Goal: Task Accomplishment & Management: Use online tool/utility

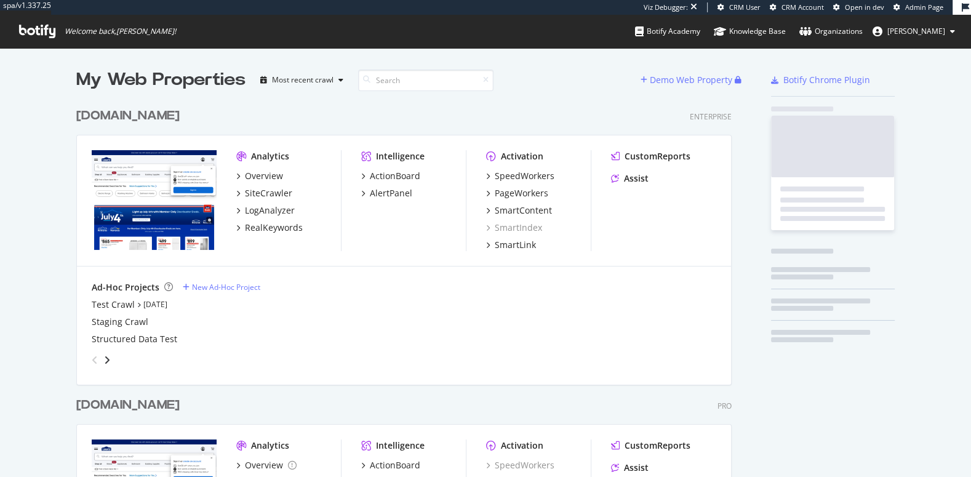
scroll to position [505, 665]
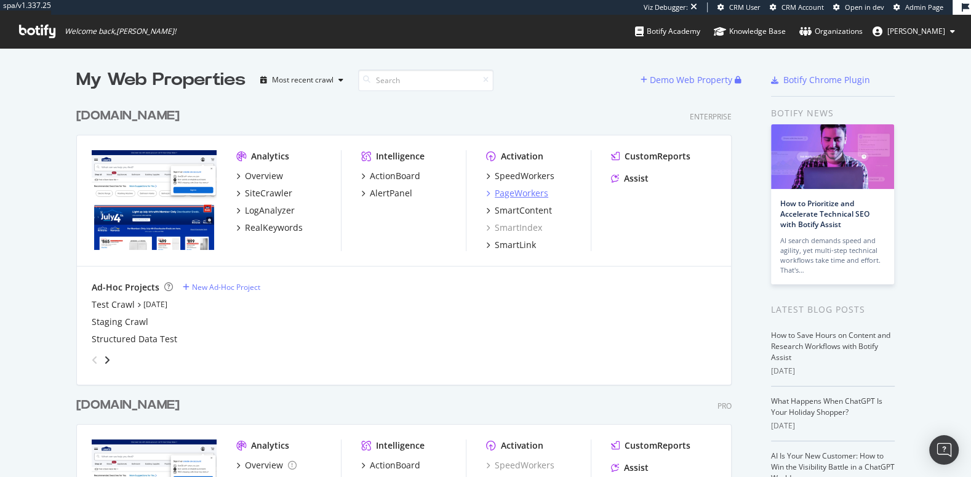
click at [518, 192] on div "PageWorkers" at bounding box center [522, 193] width 54 height 12
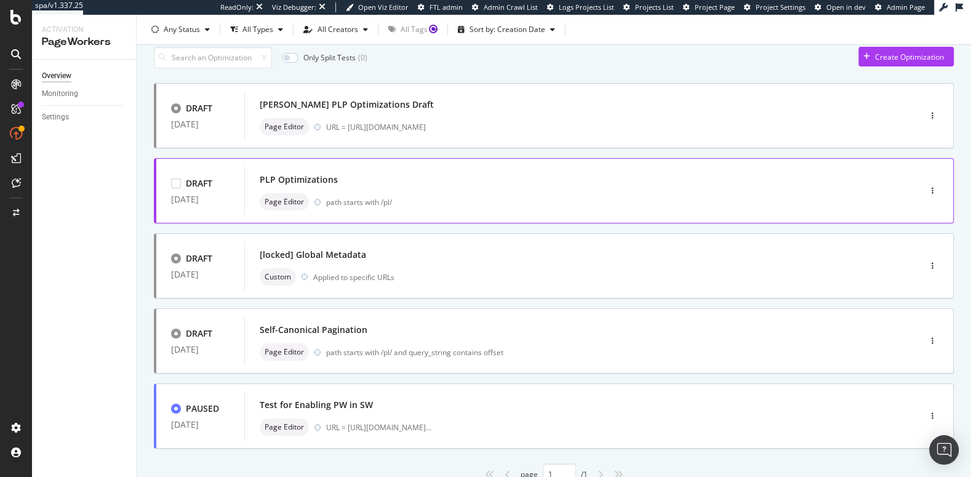
scroll to position [52, 0]
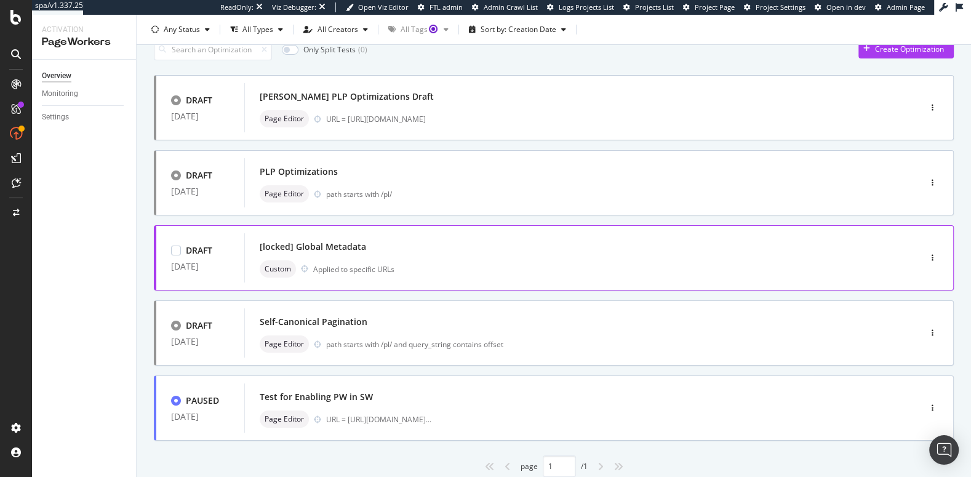
click at [847, 278] on div "[locked] Global Metadata Custom Applied to specific URLs" at bounding box center [563, 257] width 638 height 49
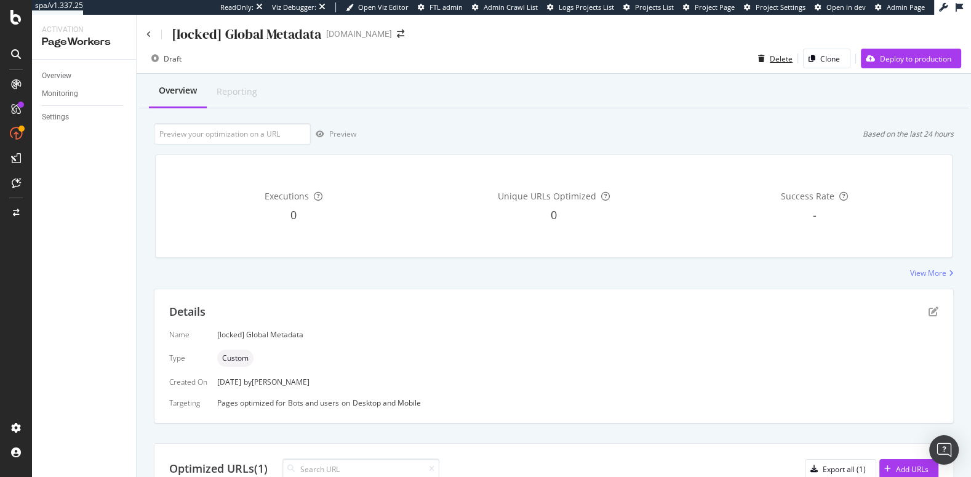
drag, startPoint x: 774, startPoint y: 62, endPoint x: 375, endPoint y: 196, distance: 420.8
click at [375, 198] on div "[locked] Global Metadata [DOMAIN_NAME] Draft Delete Clone Deploy to production …" at bounding box center [554, 246] width 835 height 462
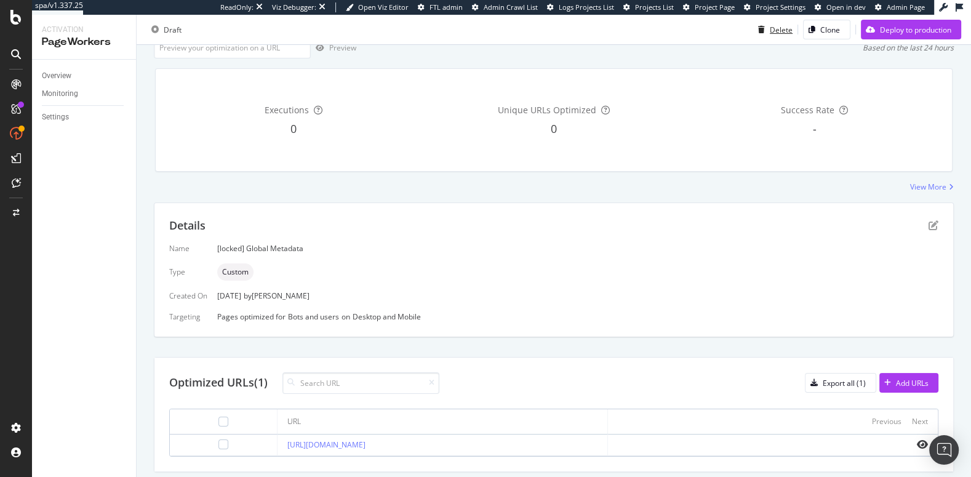
scroll to position [118, 0]
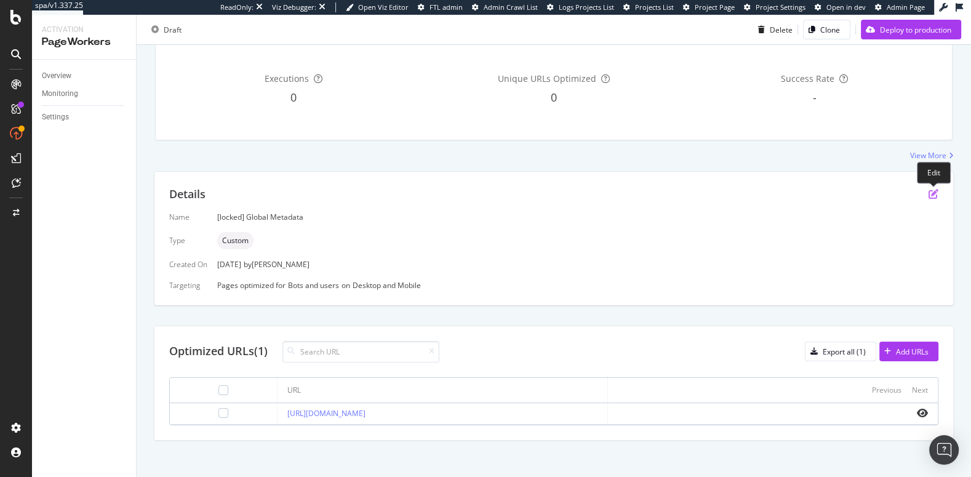
click at [932, 195] on icon "pen-to-square" at bounding box center [934, 194] width 10 height 10
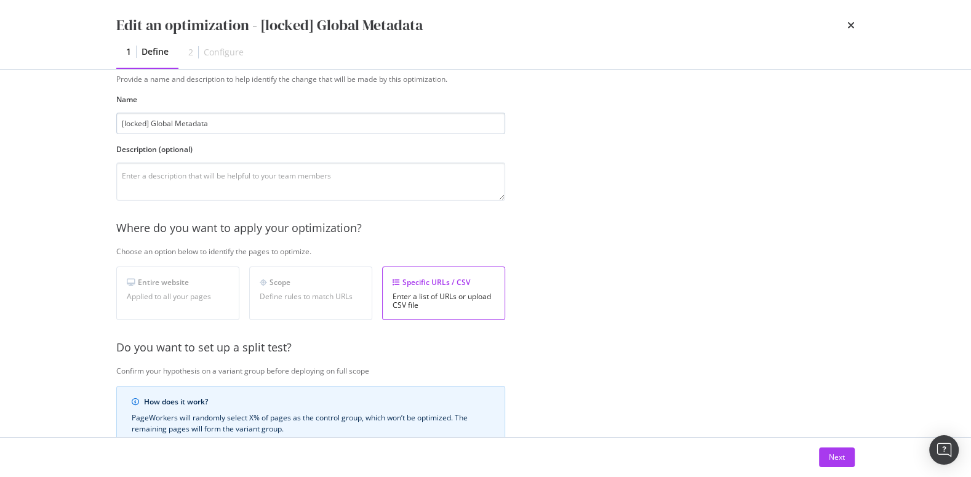
scroll to position [80, 0]
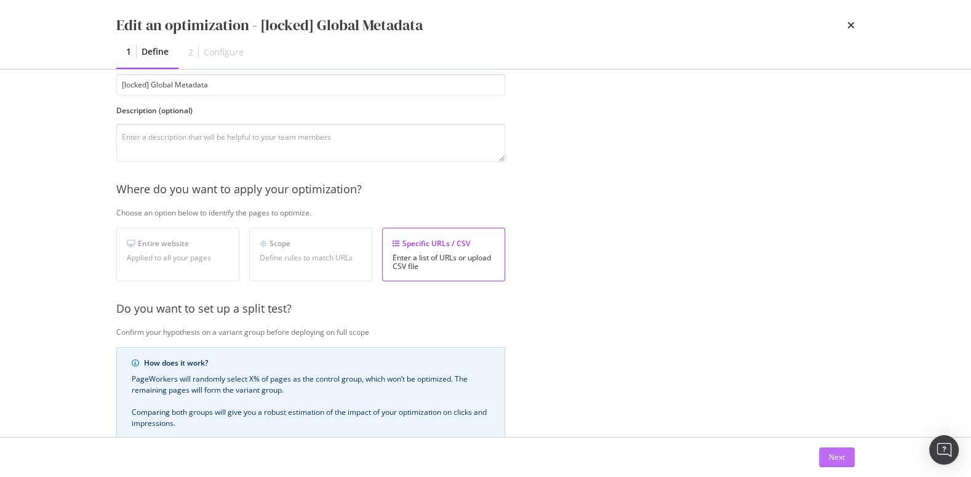
click at [828, 453] on button "Next" at bounding box center [837, 457] width 36 height 20
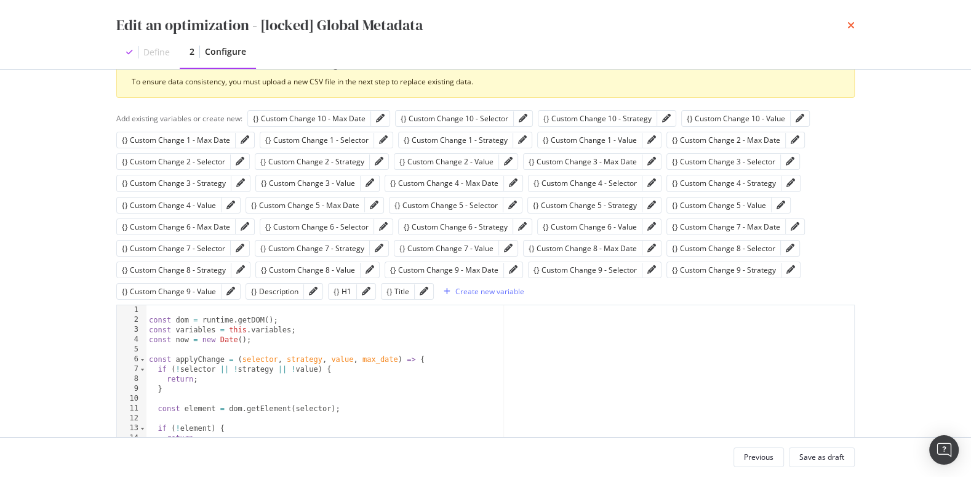
click at [854, 26] on div "Edit an optimization - [locked] Global Metadata Define 2 Configure" at bounding box center [486, 34] width 788 height 69
click at [847, 28] on icon "times" at bounding box center [850, 25] width 7 height 10
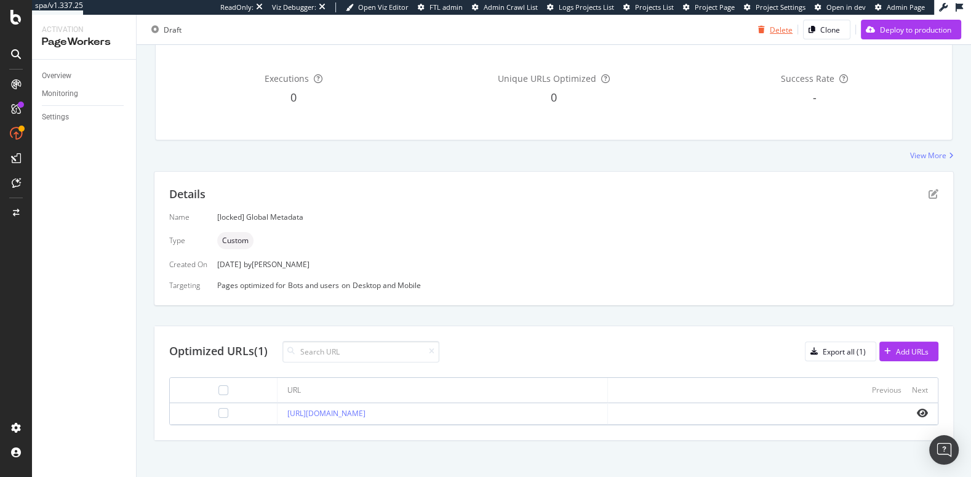
click at [759, 30] on icon "button" at bounding box center [761, 29] width 7 height 7
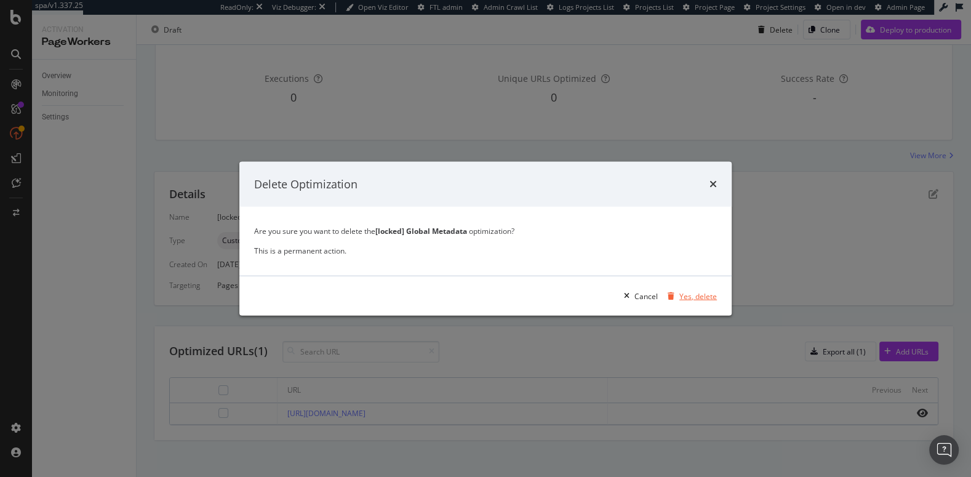
click at [692, 299] on div "Yes, delete" at bounding box center [698, 295] width 38 height 10
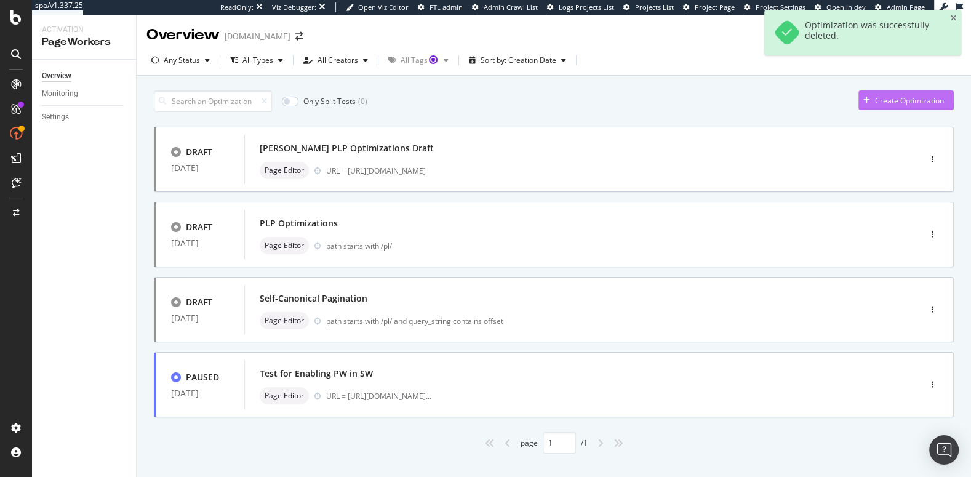
click at [921, 95] on div "Create Optimization" at bounding box center [909, 100] width 69 height 10
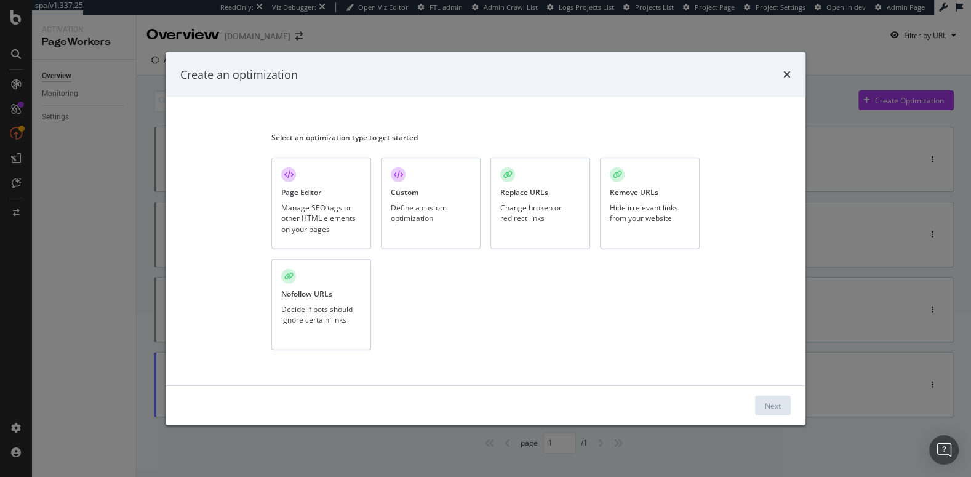
click at [535, 225] on div "Replace URLs Change broken or redirect links" at bounding box center [541, 204] width 100 height 92
click at [765, 402] on div "Next" at bounding box center [773, 405] width 16 height 10
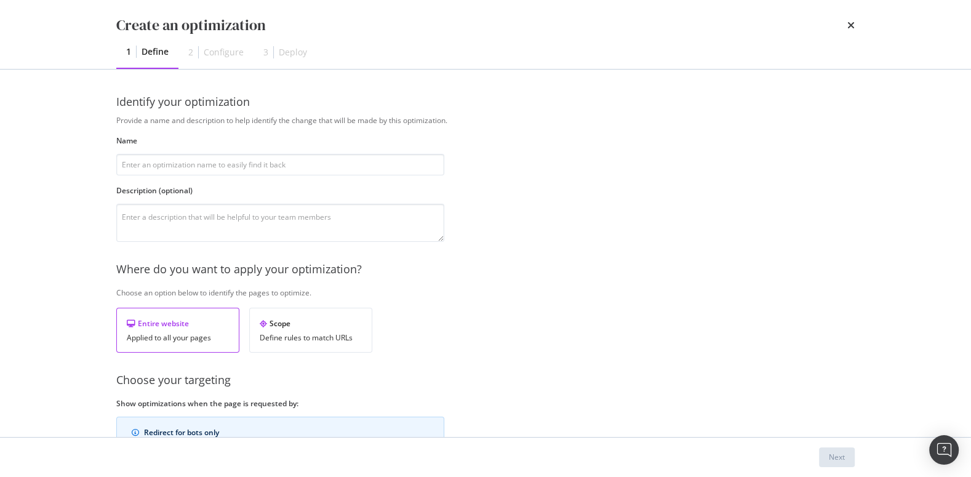
scroll to position [138, 0]
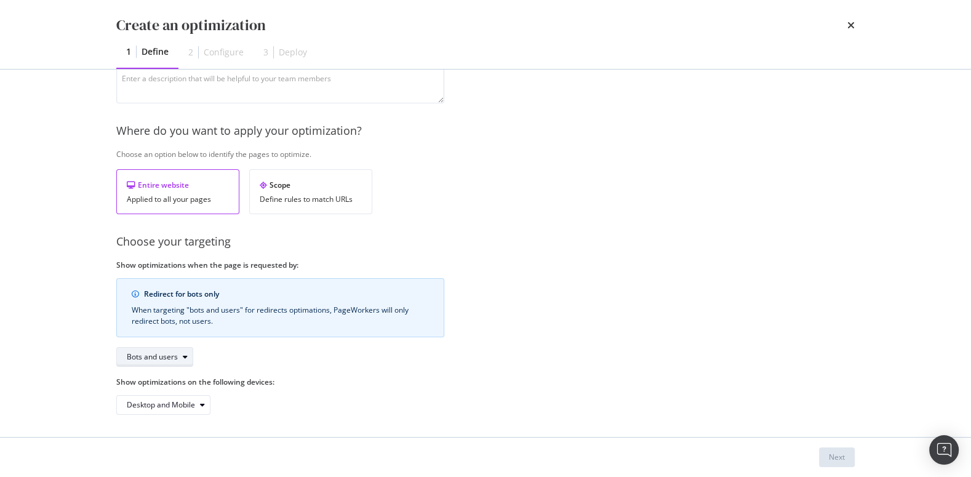
click at [170, 362] on div "Bots and users" at bounding box center [160, 356] width 66 height 17
click at [143, 396] on div "Bots only" at bounding box center [147, 396] width 31 height 10
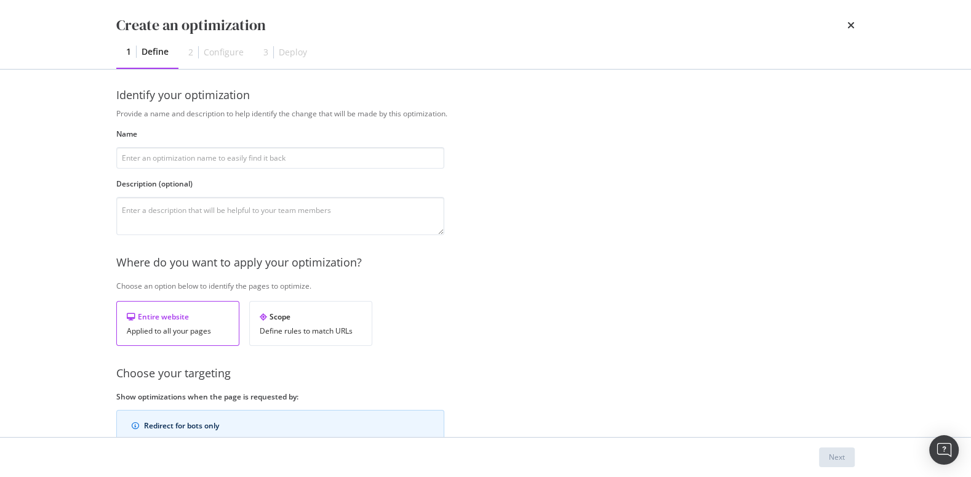
scroll to position [4, 0]
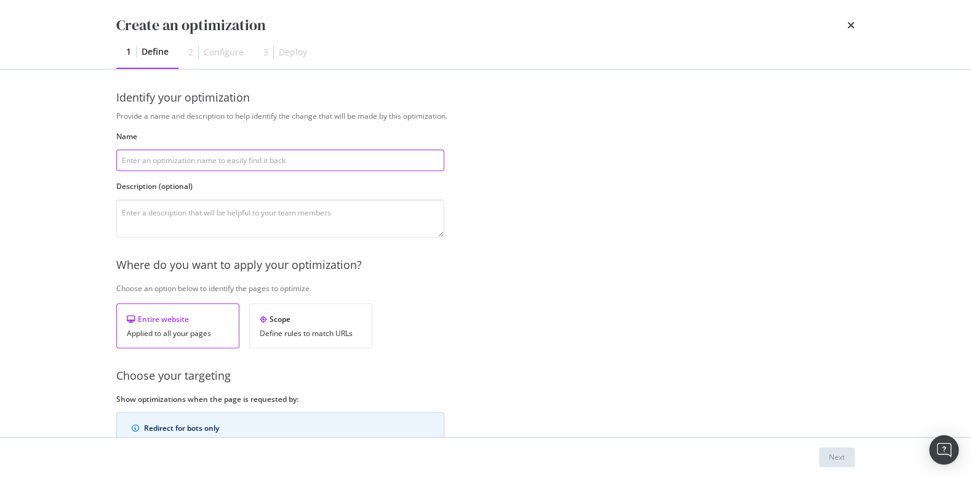
click at [192, 150] on input "modal" at bounding box center [280, 161] width 328 height 22
click at [146, 162] on input "Redireect Removal" at bounding box center [280, 161] width 328 height 22
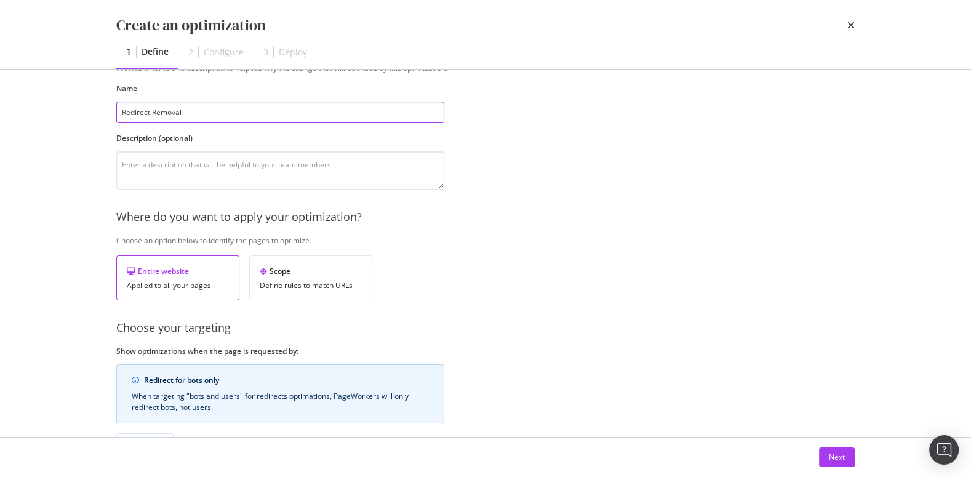
scroll to position [100, 0]
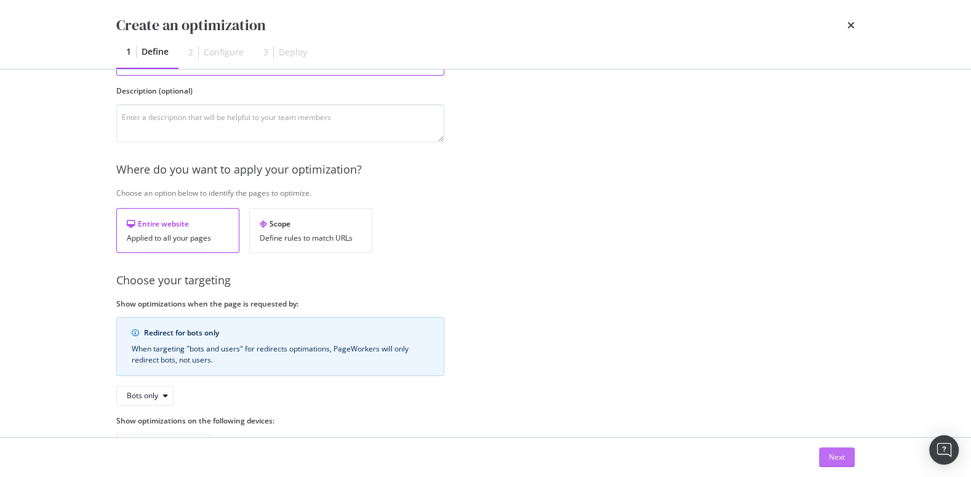
type input "Redirect Removal"
click at [838, 462] on div "Next" at bounding box center [837, 457] width 16 height 10
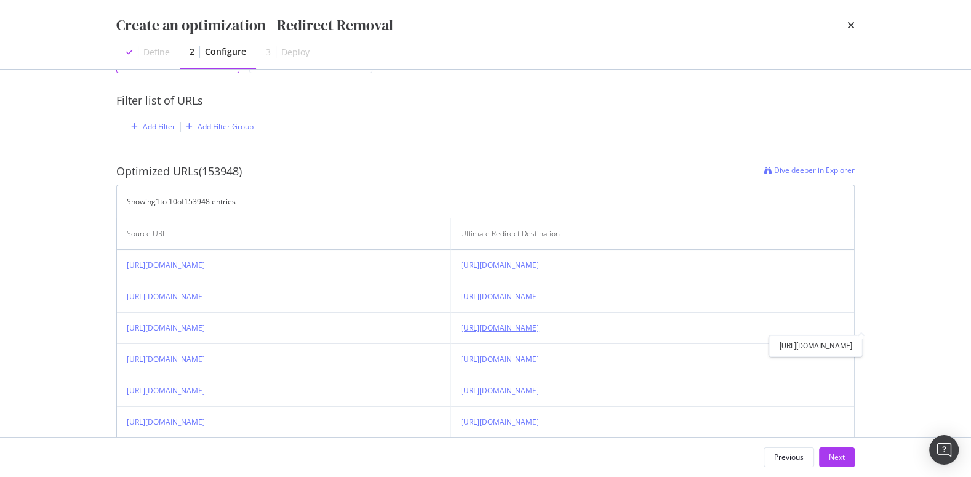
scroll to position [0, 0]
click at [205, 322] on link "[URL][DOMAIN_NAME]" at bounding box center [166, 327] width 78 height 10
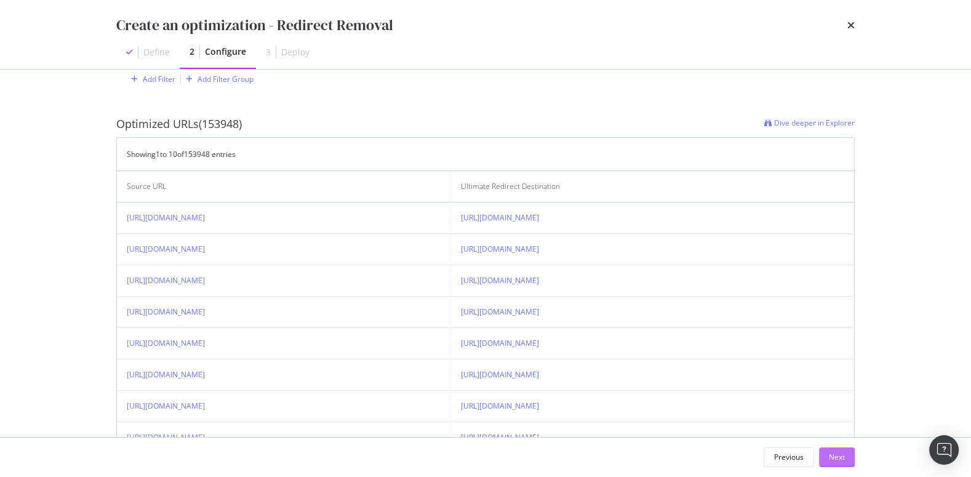
click at [835, 463] on div "Next" at bounding box center [837, 457] width 16 height 18
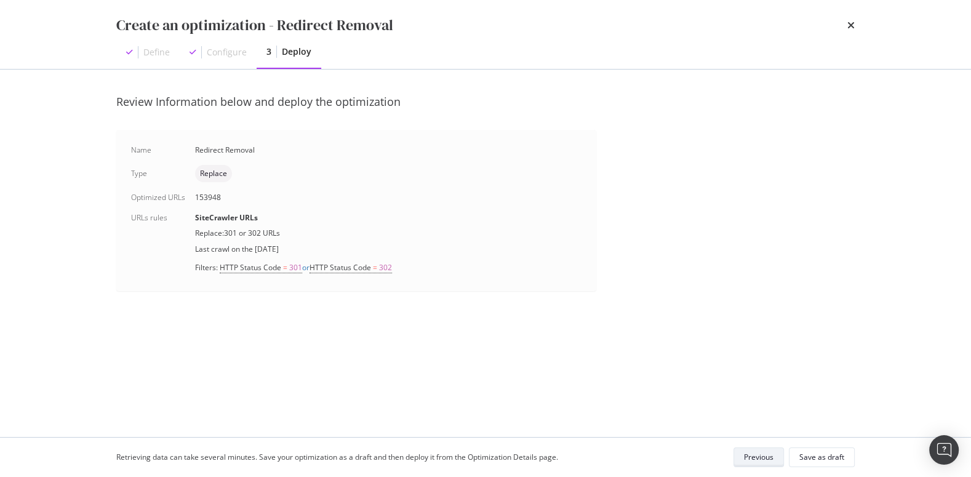
click at [764, 455] on div "Previous" at bounding box center [759, 457] width 30 height 10
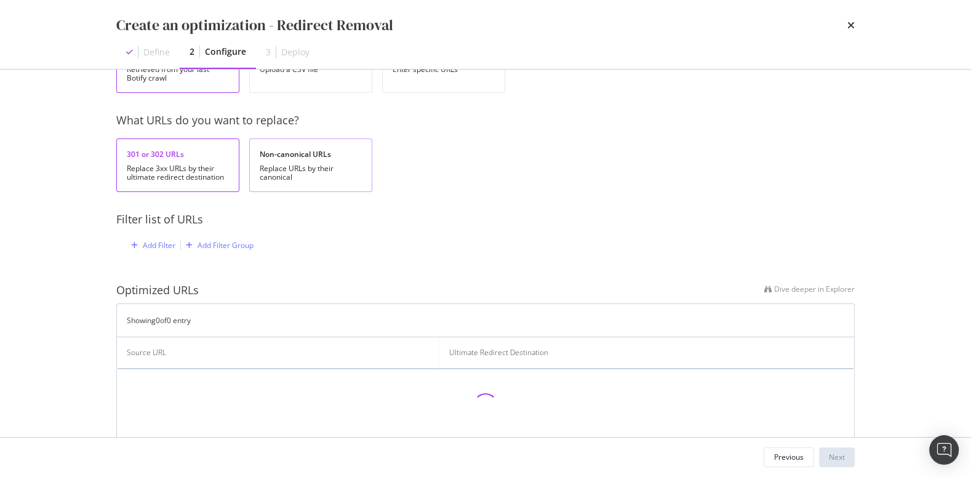
scroll to position [143, 0]
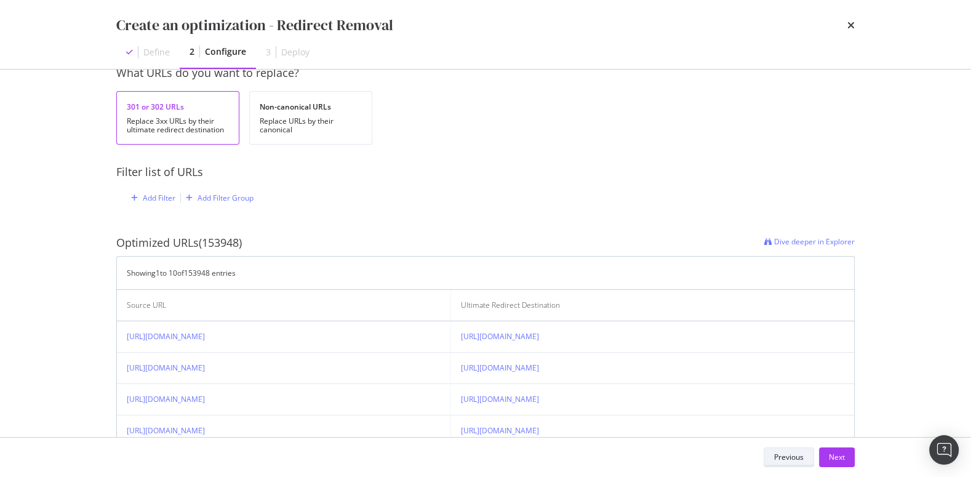
click at [772, 452] on button "Previous" at bounding box center [789, 457] width 50 height 20
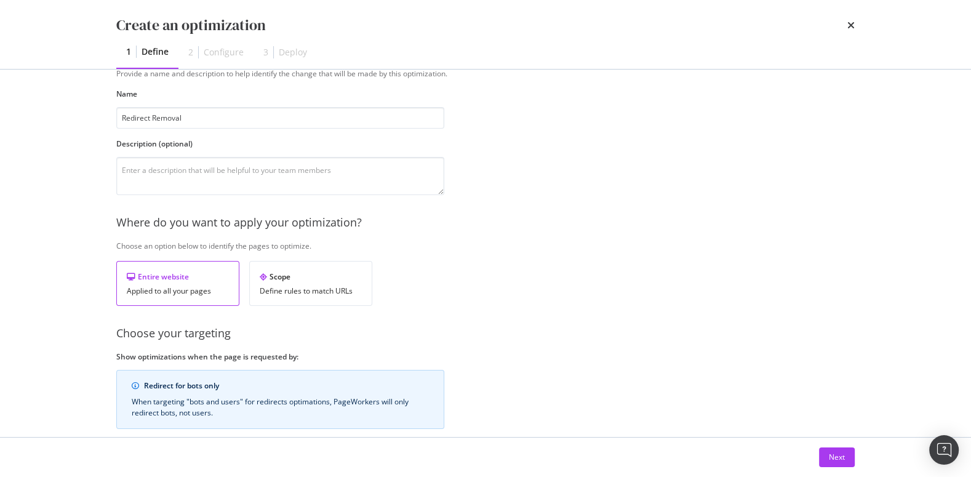
scroll to position [0, 0]
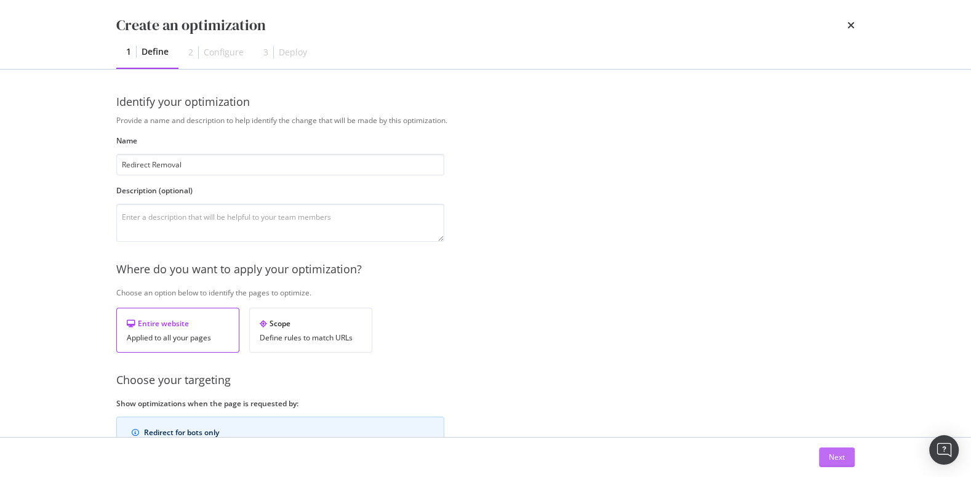
click at [831, 459] on div "Next" at bounding box center [837, 457] width 16 height 10
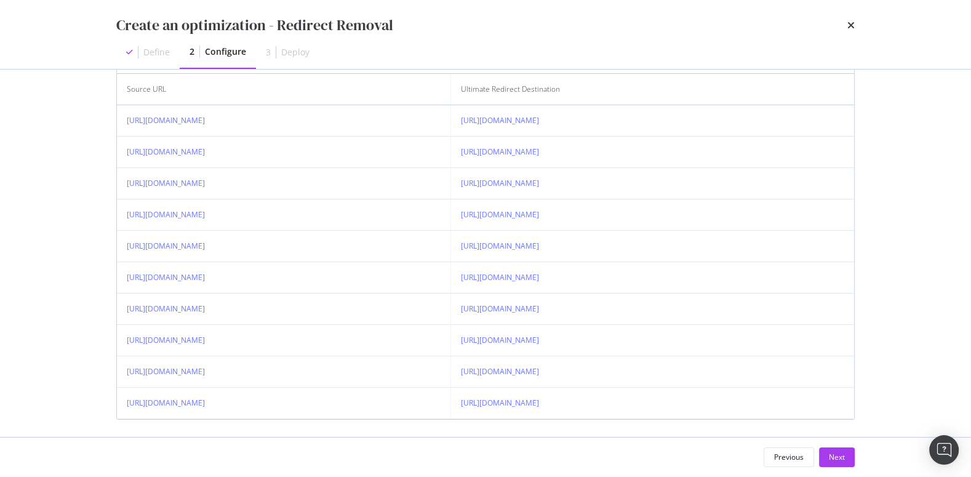
scroll to position [0, 46]
click at [840, 459] on div "Next" at bounding box center [837, 457] width 16 height 10
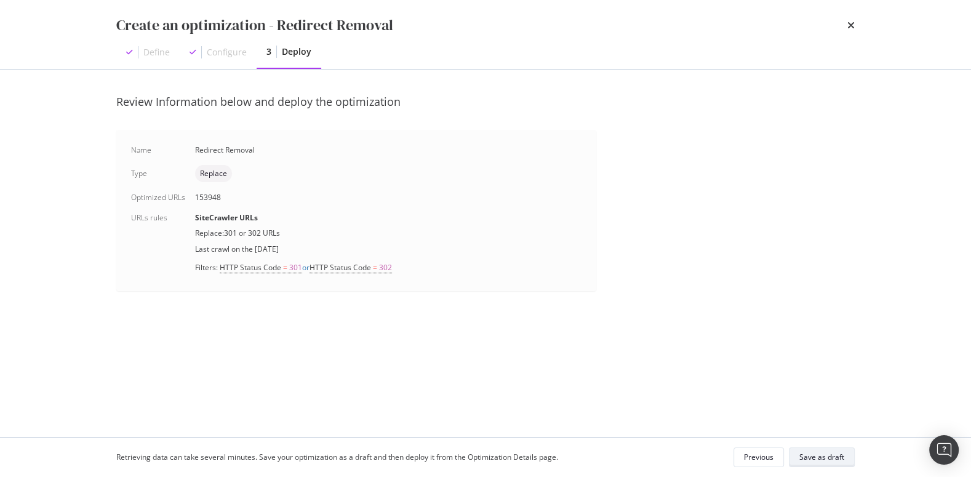
scroll to position [0, 0]
click at [822, 458] on div "Save as draft" at bounding box center [821, 457] width 45 height 10
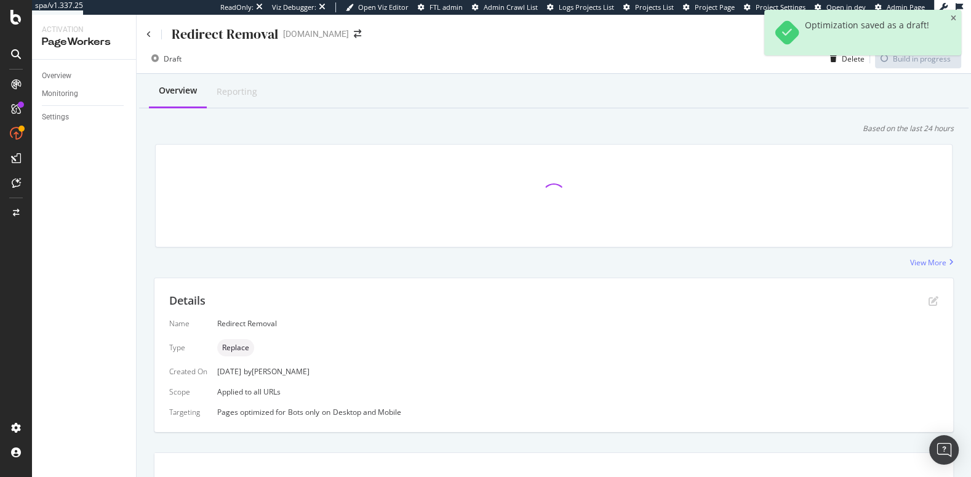
click at [956, 17] on div "Optimization saved as a draft!" at bounding box center [862, 33] width 197 height 46
click at [952, 17] on icon "close toast" at bounding box center [954, 18] width 6 height 7
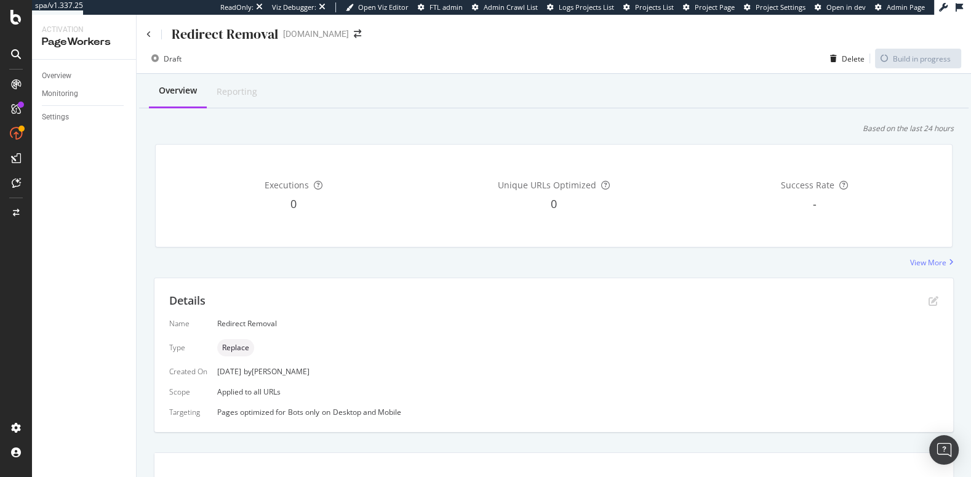
click at [152, 29] on div "Redirect Removal" at bounding box center [212, 34] width 132 height 19
click at [145, 36] on div "Redirect Removal [DOMAIN_NAME]" at bounding box center [554, 29] width 835 height 29
click at [148, 34] on icon at bounding box center [148, 34] width 5 height 7
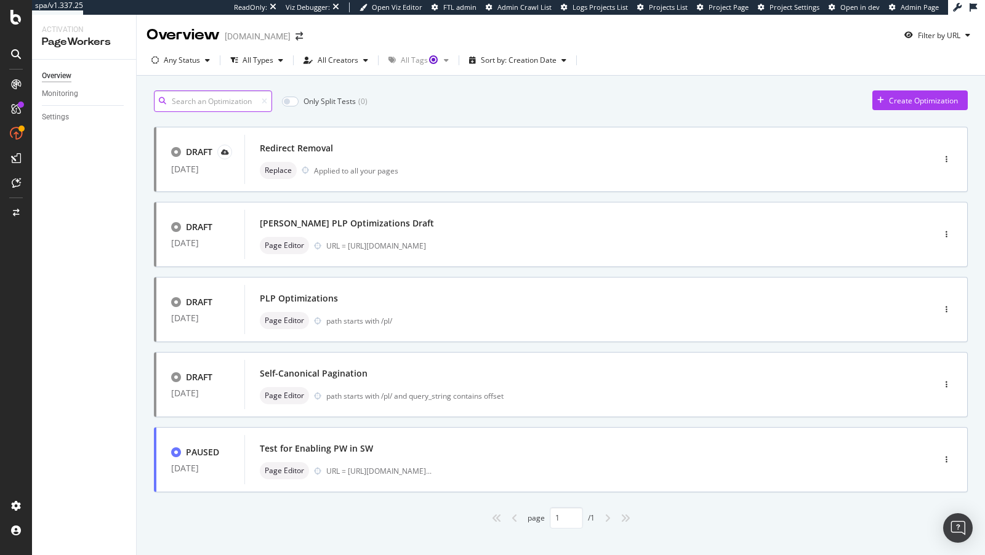
scroll to position [1, 0]
click at [944, 102] on div "Create Optimization" at bounding box center [923, 100] width 69 height 10
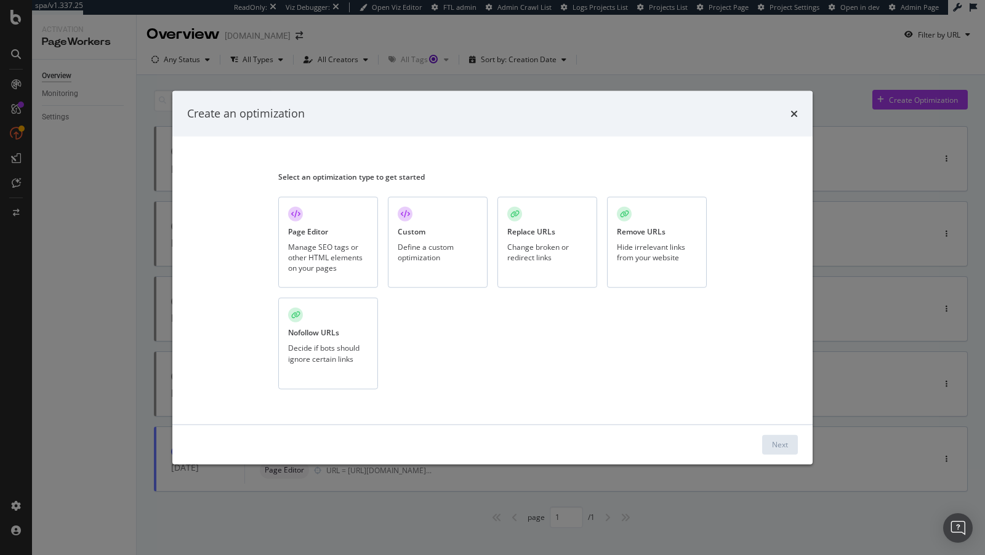
click at [414, 239] on div "Custom Define a custom optimization" at bounding box center [438, 242] width 100 height 92
click at [788, 438] on button "Next" at bounding box center [780, 445] width 36 height 20
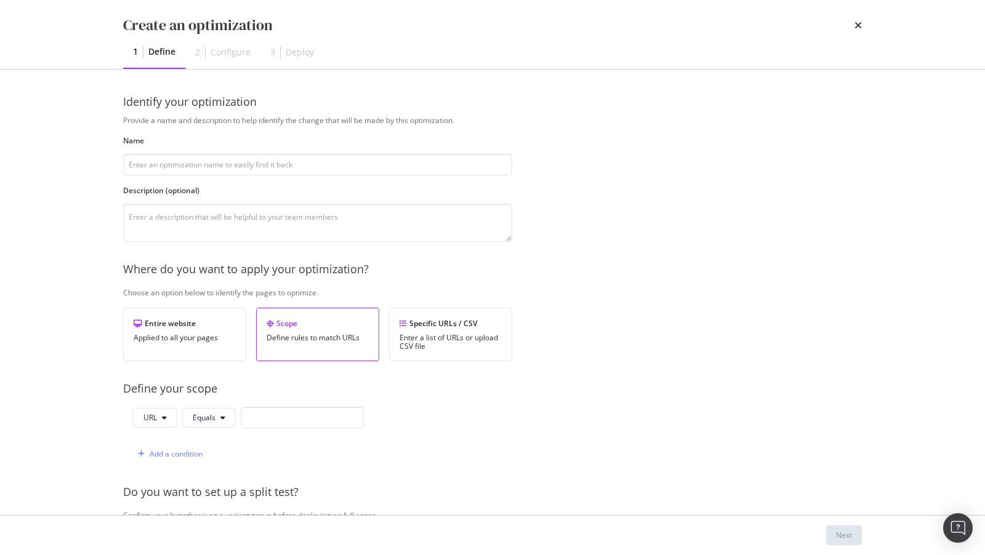
click at [858, 33] on div "times" at bounding box center [857, 25] width 7 height 21
